Goal: Obtain resource: Obtain resource

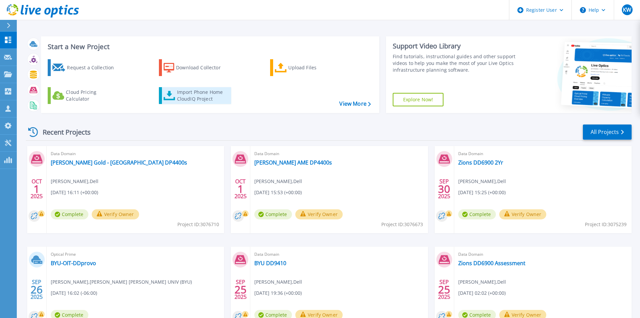
click at [203, 98] on div "Import Phone Home CloudIQ Project" at bounding box center [203, 95] width 52 height 13
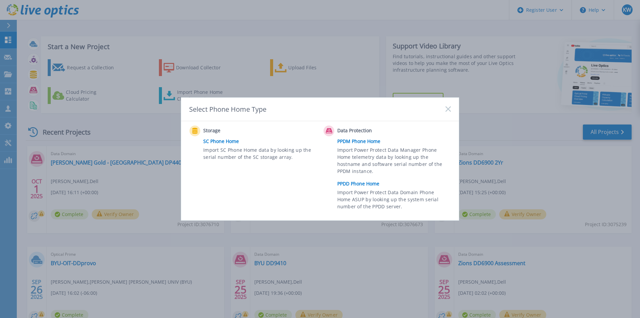
click at [360, 138] on link "PPDM Phone Home" at bounding box center [395, 141] width 117 height 10
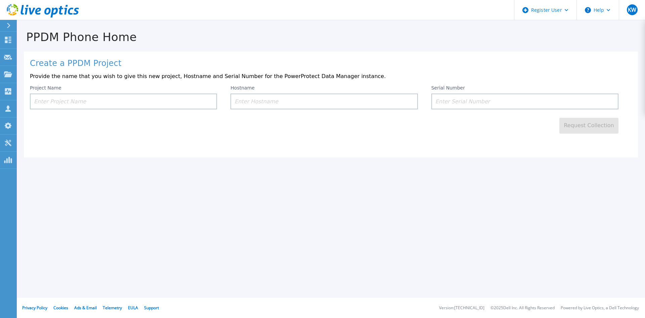
click at [157, 107] on input at bounding box center [123, 101] width 187 height 16
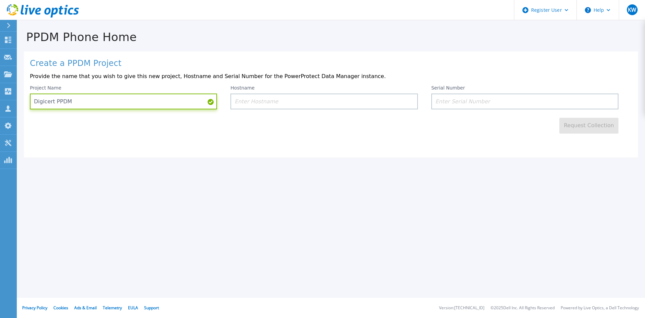
type input "Digicert PPDM"
click at [351, 102] on input at bounding box center [324, 101] width 187 height 16
paste input "ELMPPD12240M4D"
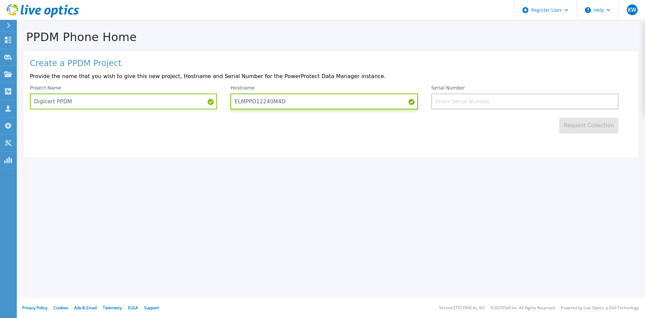
type input "ELMPPD12240M4D"
click at [333, 108] on input "ELMPPD12240M4D" at bounding box center [324, 101] width 187 height 16
drag, startPoint x: 320, startPoint y: 103, endPoint x: 234, endPoint y: 105, distance: 86.7
click at [234, 105] on input "ELMPPD12240M4D" at bounding box center [324, 101] width 187 height 16
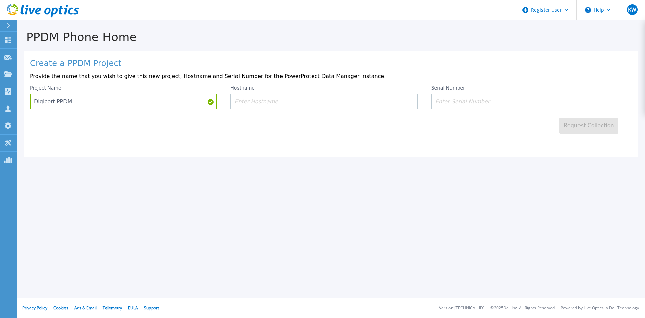
click at [494, 101] on input at bounding box center [524, 101] width 187 height 16
paste input "ELMPPD12240M4D"
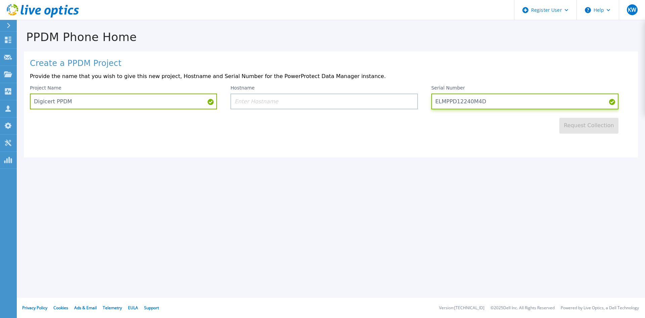
type input "ELMPPD12240M4D"
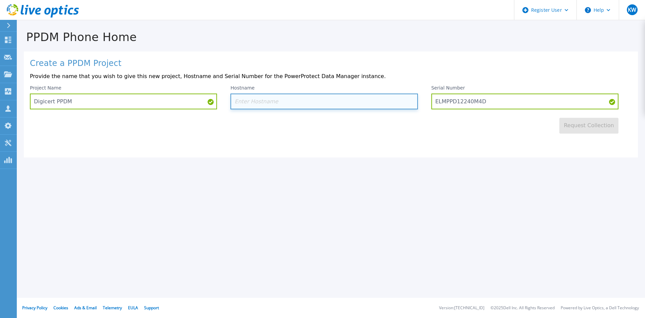
click at [310, 105] on input at bounding box center [324, 101] width 187 height 16
paste input "es1lxdellppdm01"
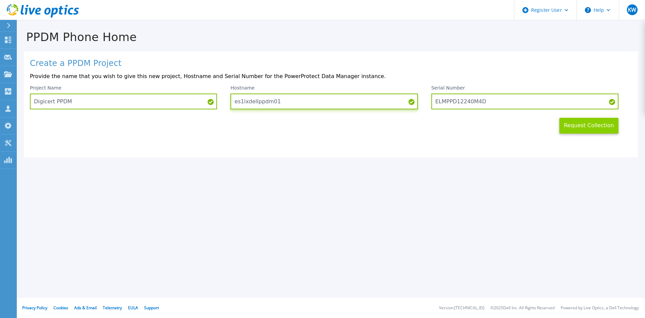
type input "es1lxdellppdm01"
click at [592, 124] on button "Request Collection" at bounding box center [589, 126] width 59 height 16
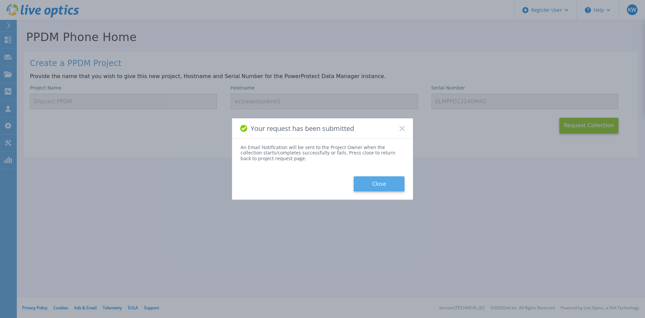
click at [391, 183] on button "Close" at bounding box center [379, 183] width 51 height 15
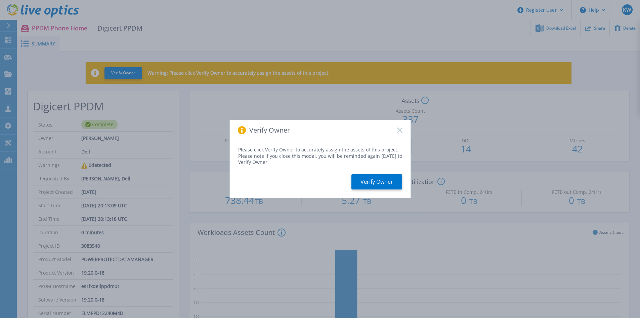
click at [402, 131] on icon at bounding box center [399, 129] width 5 height 5
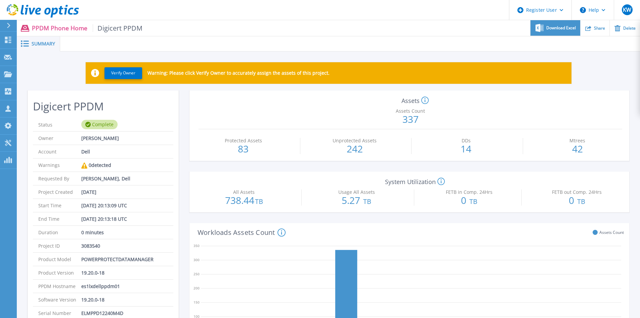
click at [563, 26] on span "Download Excel" at bounding box center [561, 28] width 30 height 4
